Goal: Task Accomplishment & Management: Manage account settings

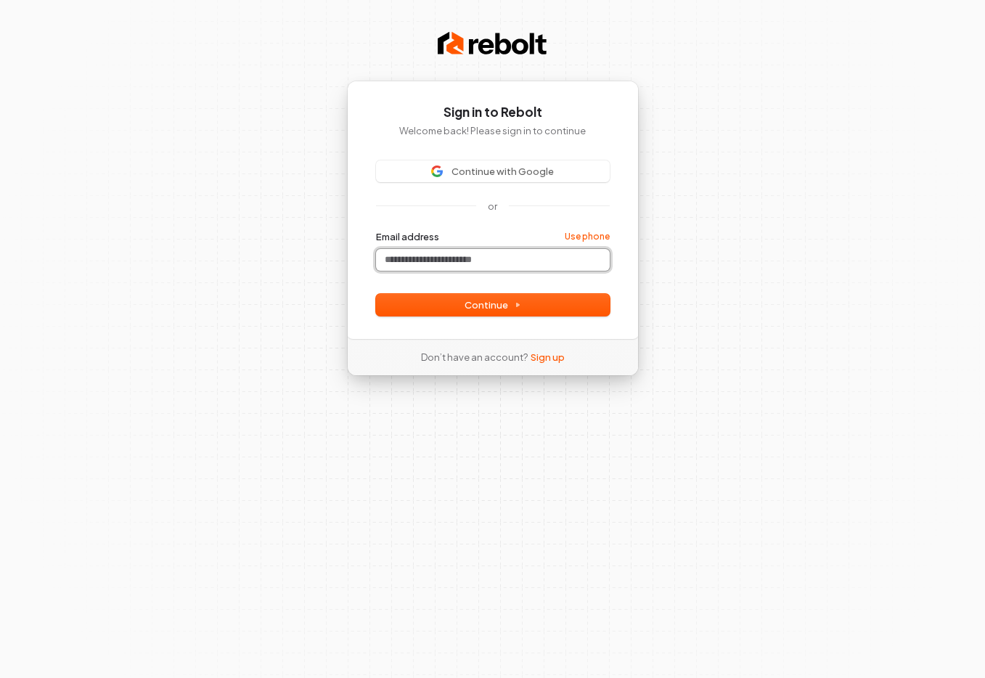
click at [451, 271] on input "Email address" at bounding box center [493, 260] width 234 height 22
paste input "**********"
click at [447, 316] on button "Continue" at bounding box center [493, 305] width 234 height 22
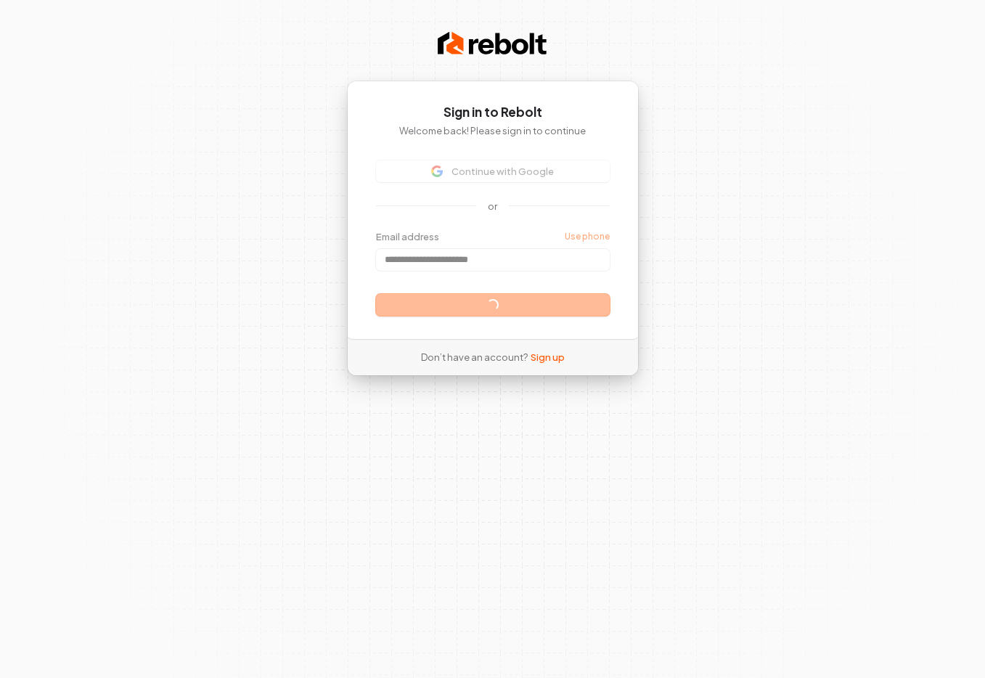
type input "**********"
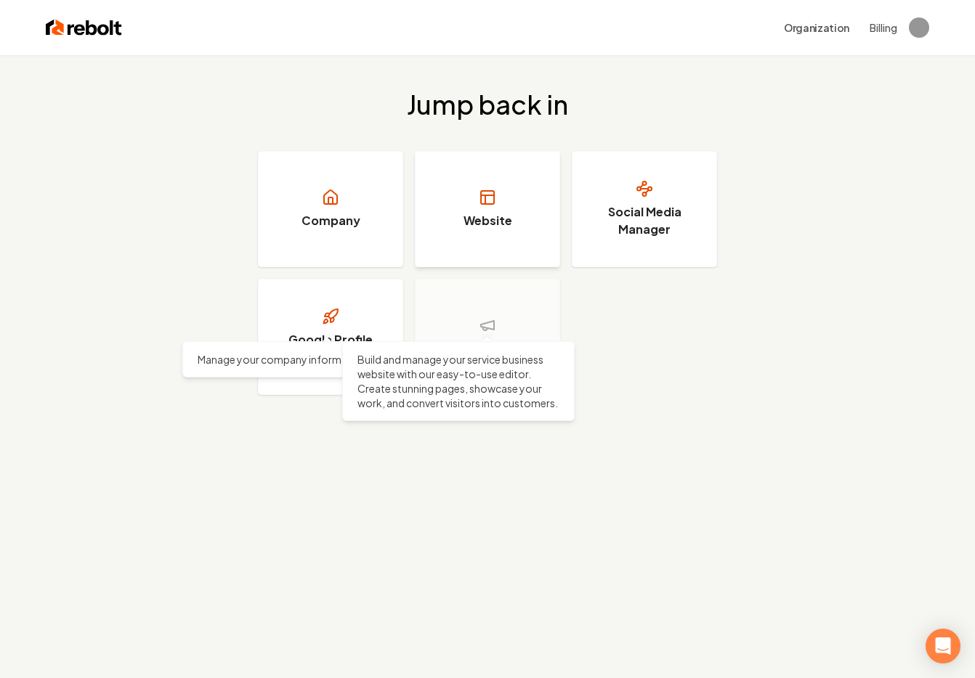
click at [501, 267] on link "Website" at bounding box center [487, 209] width 145 height 116
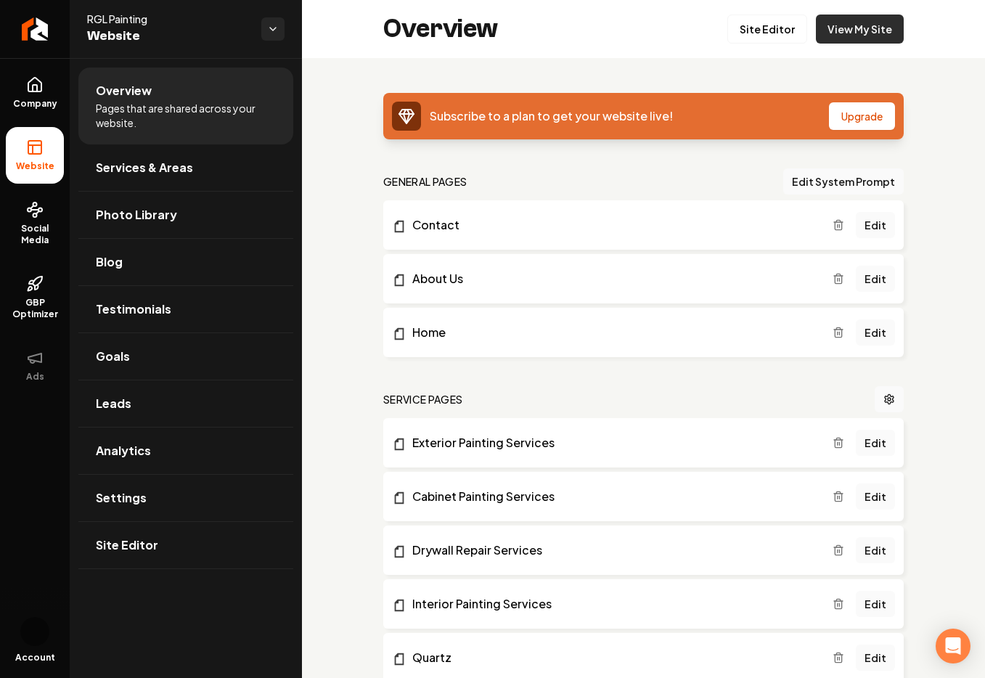
click at [816, 34] on link "View My Site" at bounding box center [860, 29] width 88 height 29
click at [728, 29] on link "Site Editor" at bounding box center [768, 29] width 80 height 29
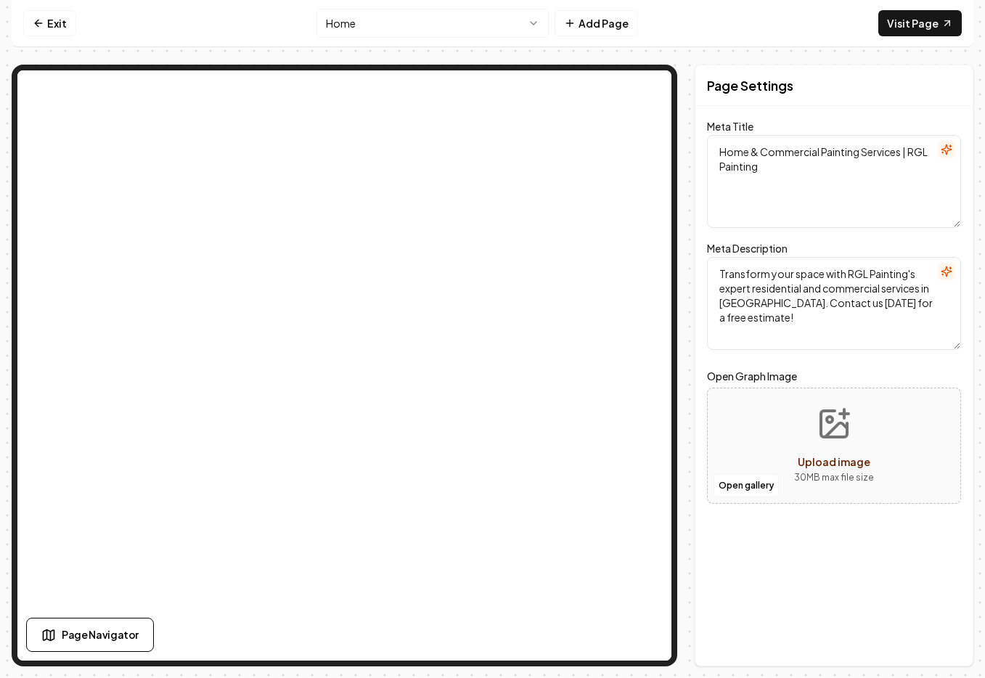
click at [807, 192] on textarea "Home & Commercial Painting Services | RGL Painting" at bounding box center [834, 181] width 254 height 93
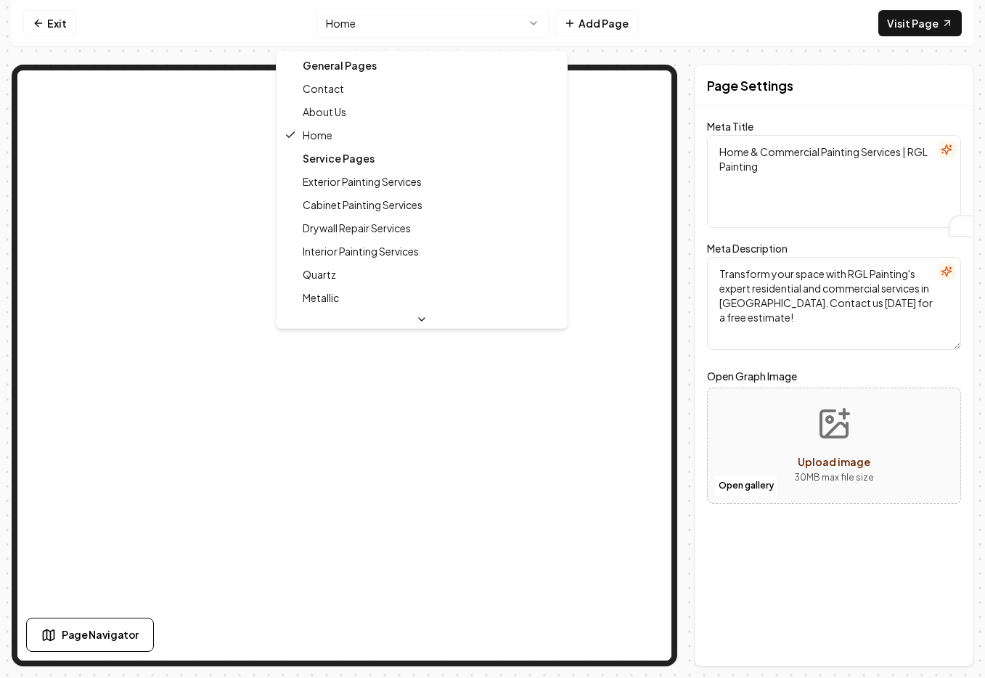
click at [317, 25] on html "Computer Required This feature is only available on a computer. Please switch t…" at bounding box center [492, 339] width 985 height 678
click at [340, 170] on div "Service Pages" at bounding box center [422, 158] width 285 height 23
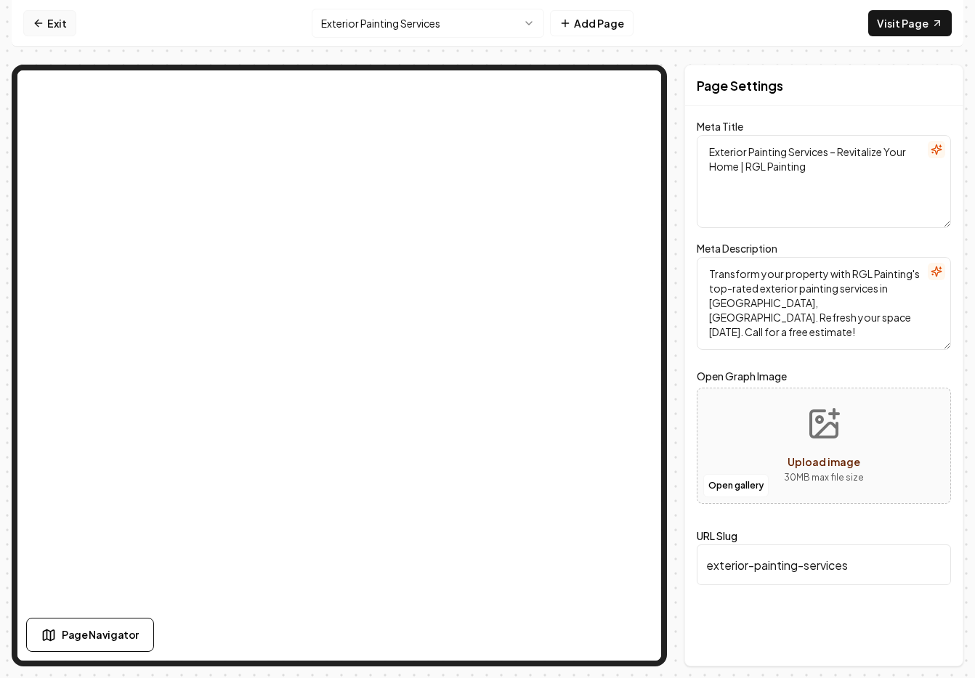
click at [57, 36] on link "Exit" at bounding box center [49, 23] width 53 height 26
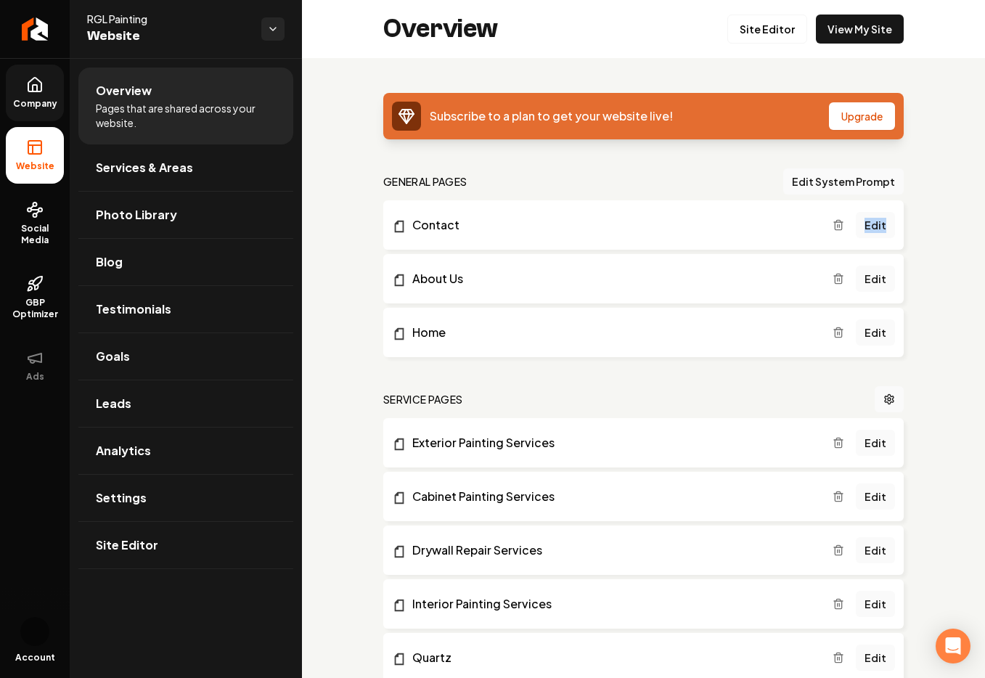
click at [44, 121] on link "Company" at bounding box center [35, 93] width 58 height 57
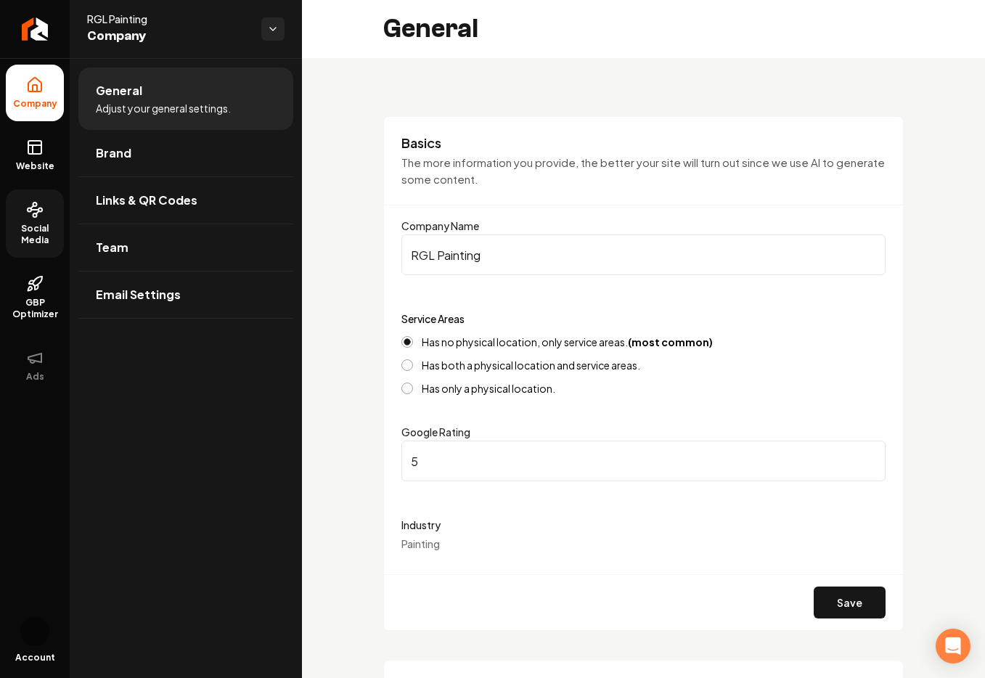
click at [55, 246] on span "Social Media" at bounding box center [35, 234] width 58 height 23
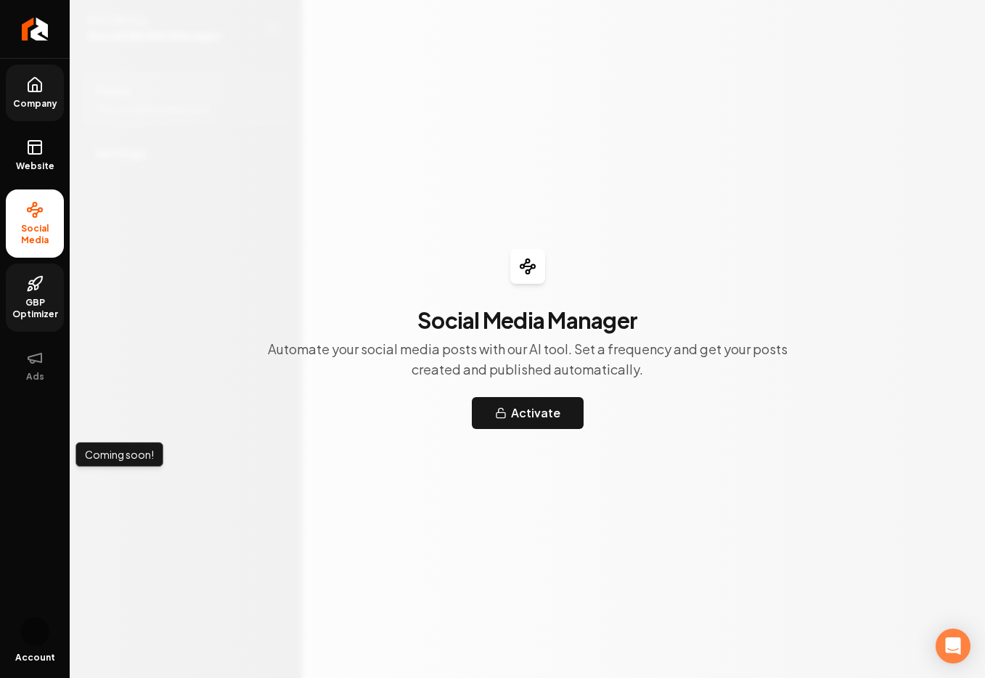
click at [47, 320] on span "GBP Optimizer" at bounding box center [35, 308] width 58 height 23
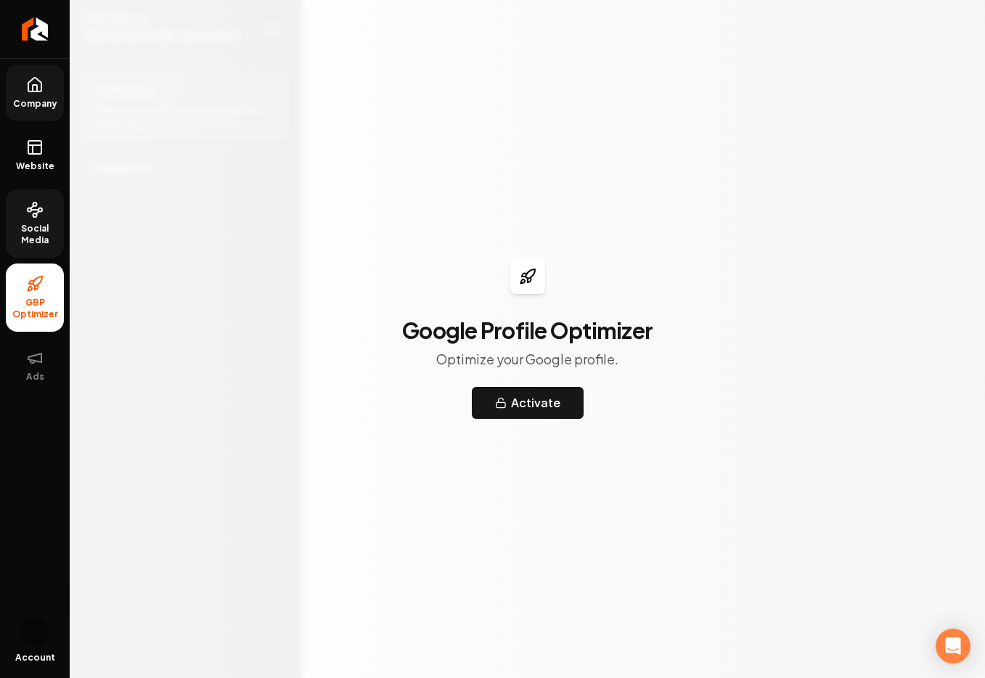
click at [48, 110] on span "Company" at bounding box center [35, 104] width 56 height 12
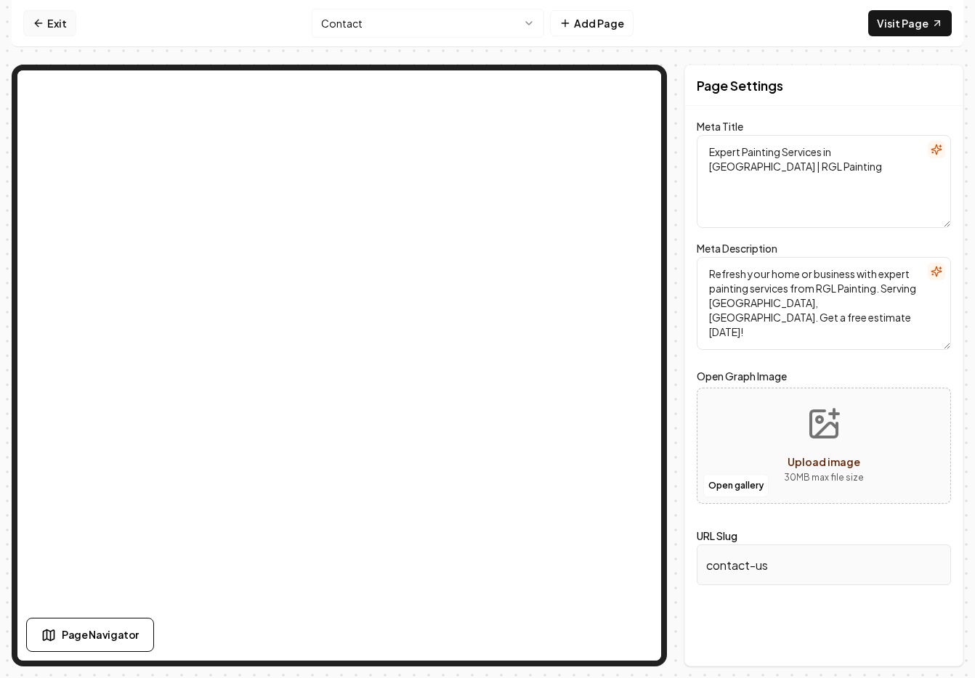
click at [55, 20] on link "Exit" at bounding box center [49, 23] width 53 height 26
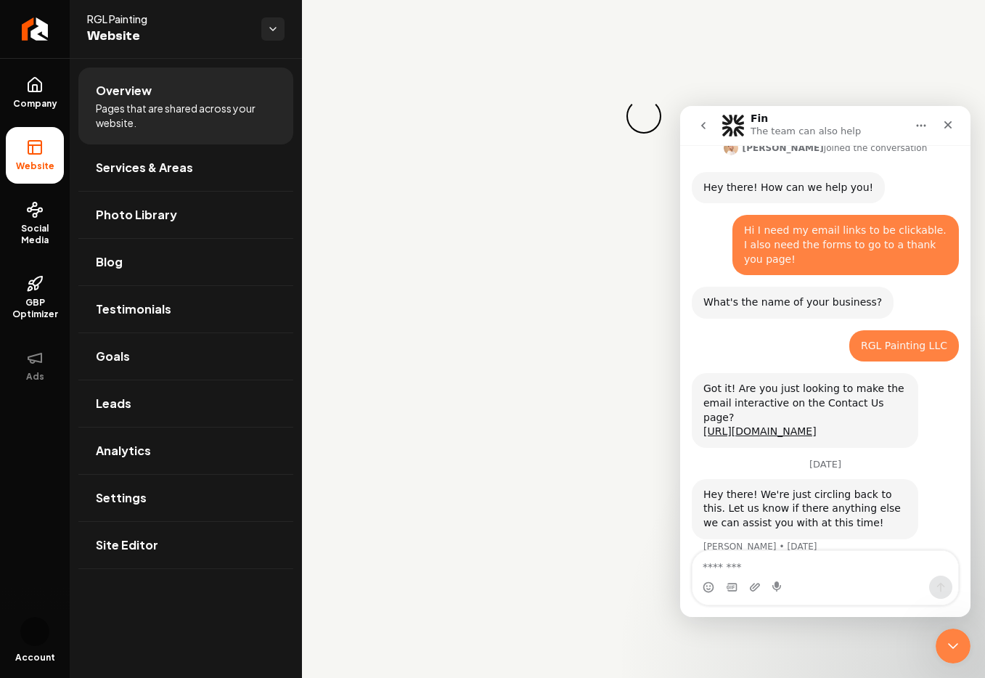
scroll to position [297, 0]
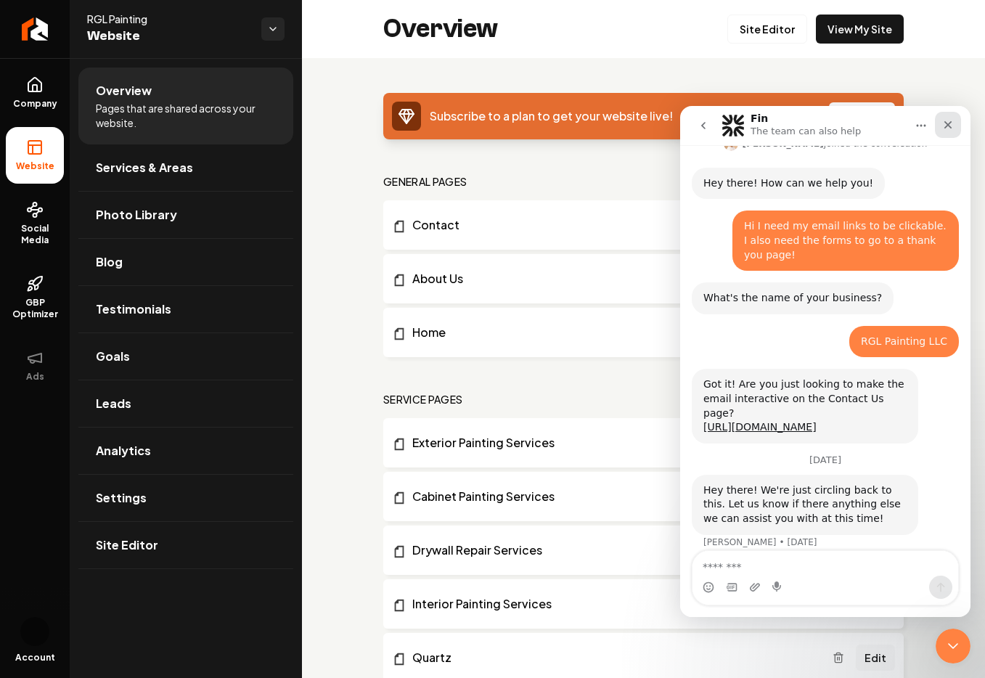
click at [949, 123] on icon "Close" at bounding box center [949, 125] width 8 height 8
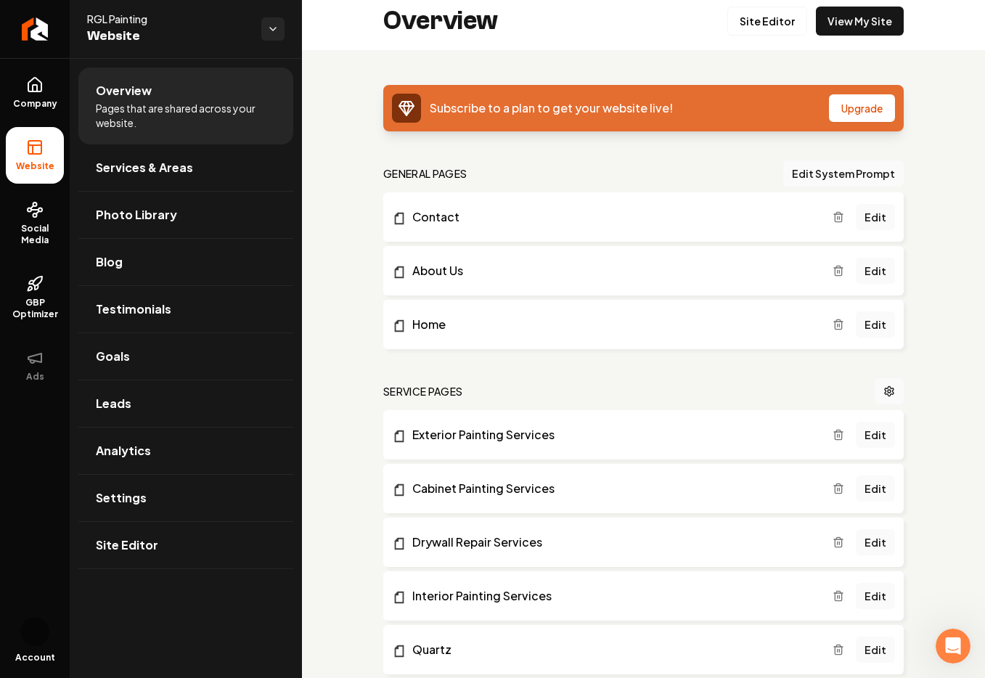
scroll to position [0, 0]
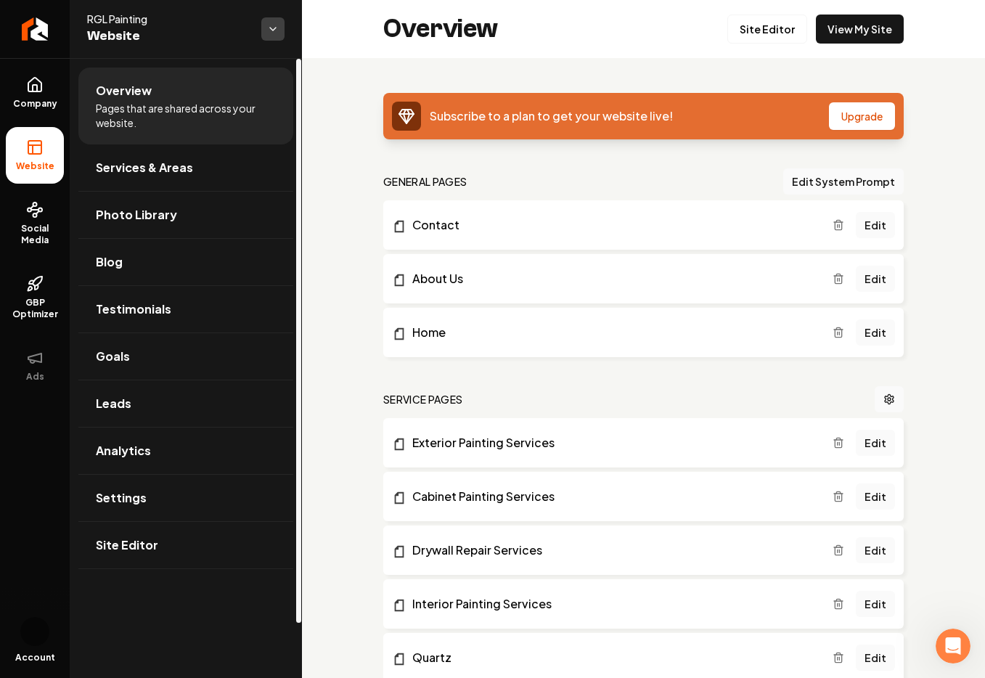
click at [332, 45] on html "Company Website Social Media GBP Optimizer Ads Account RGL Painting Website Ove…" at bounding box center [492, 339] width 985 height 678
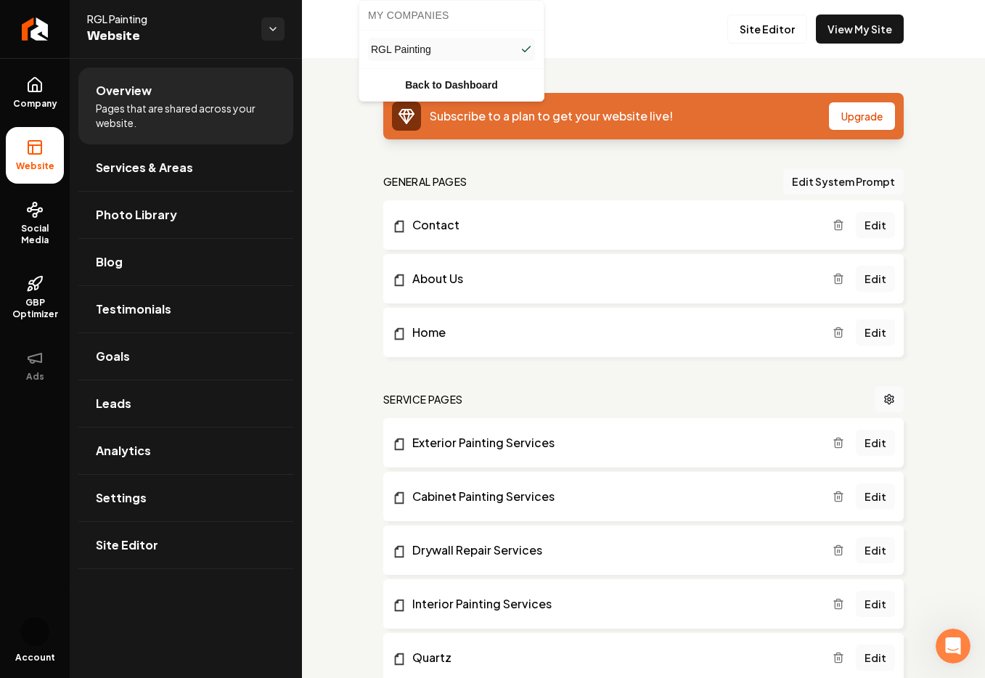
click at [289, 73] on html "Company Website Social Media GBP Optimizer Ads Account RGL Painting Website Ove…" at bounding box center [492, 339] width 985 height 678
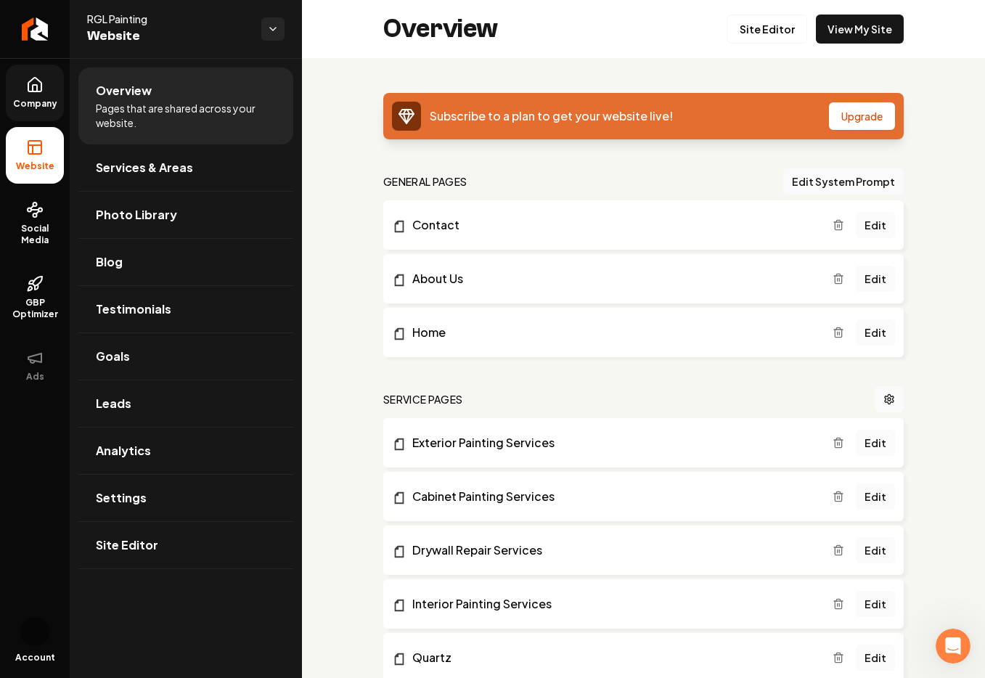
click at [62, 110] on span "Company" at bounding box center [35, 104] width 56 height 12
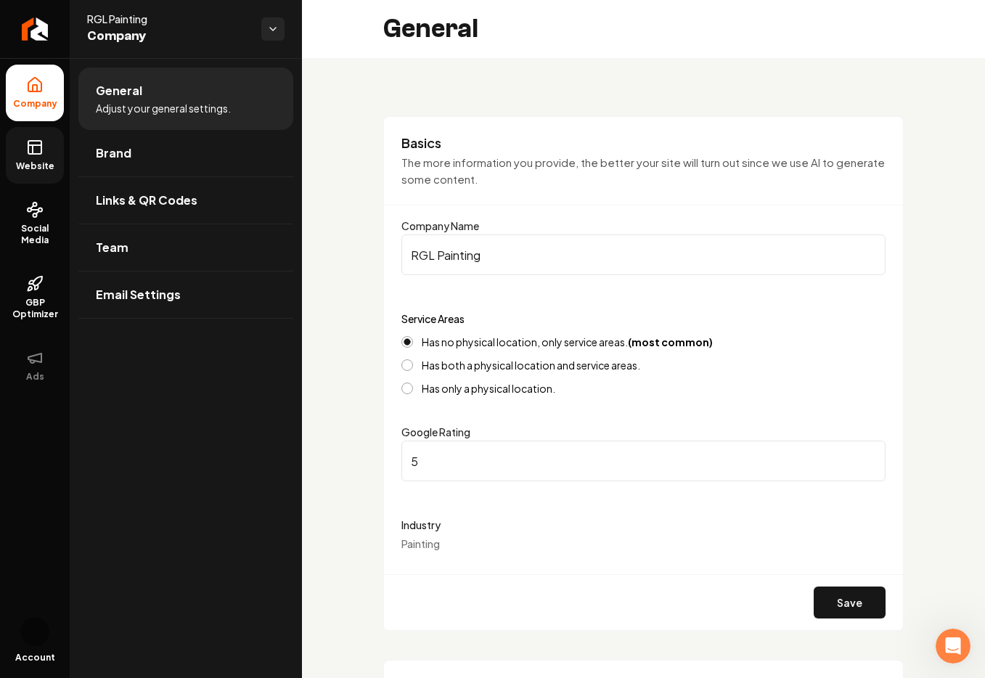
click at [52, 172] on span "Website" at bounding box center [35, 166] width 50 height 12
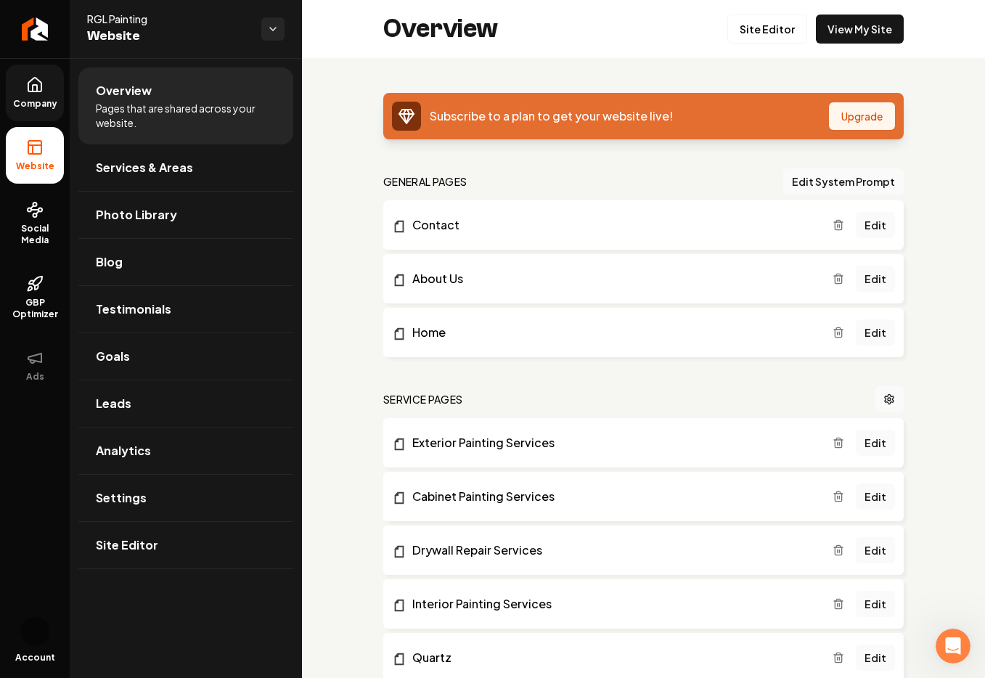
click at [829, 130] on button "Upgrade" at bounding box center [862, 116] width 66 height 28
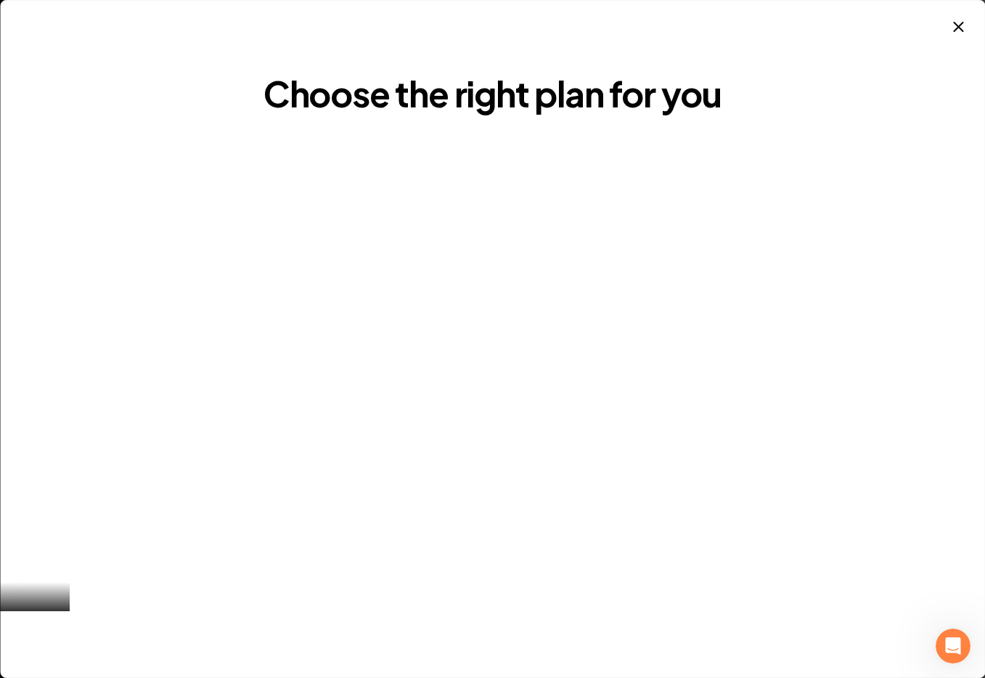
click at [937, 31] on div "Choose the right plan for you Close" at bounding box center [492, 339] width 985 height 678
click at [952, 36] on icon "button" at bounding box center [958, 26] width 17 height 17
